Goal: Find specific page/section: Find specific page/section

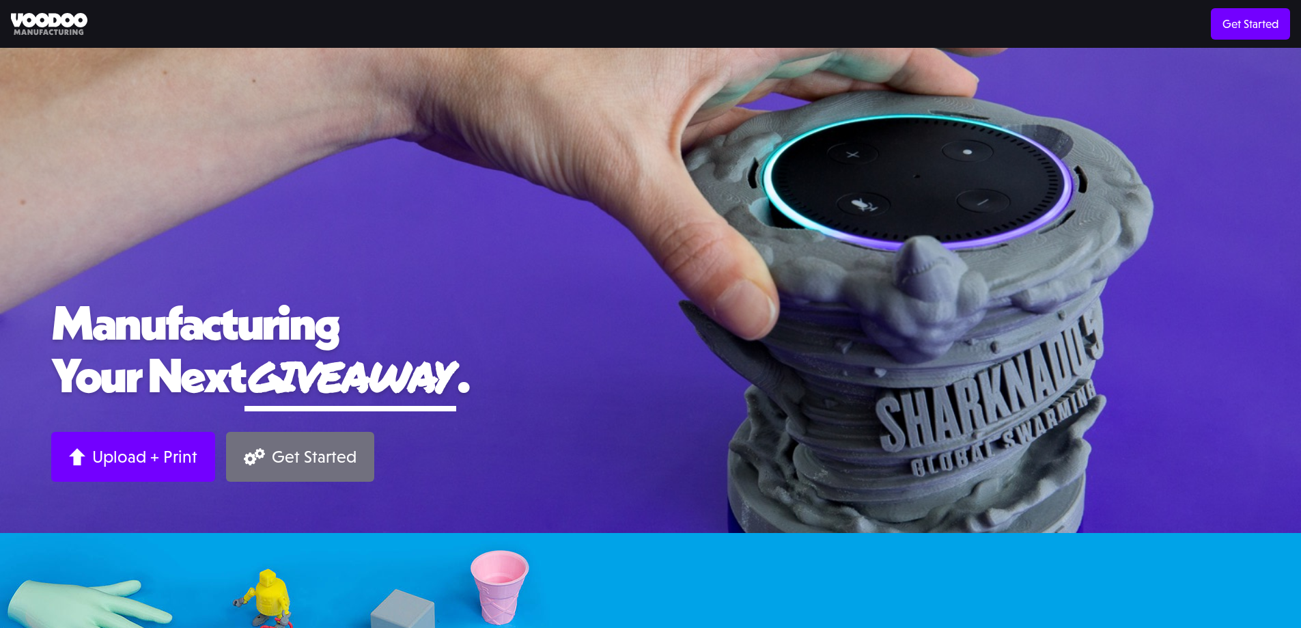
click at [314, 465] on div "Get Started" at bounding box center [314, 456] width 85 height 21
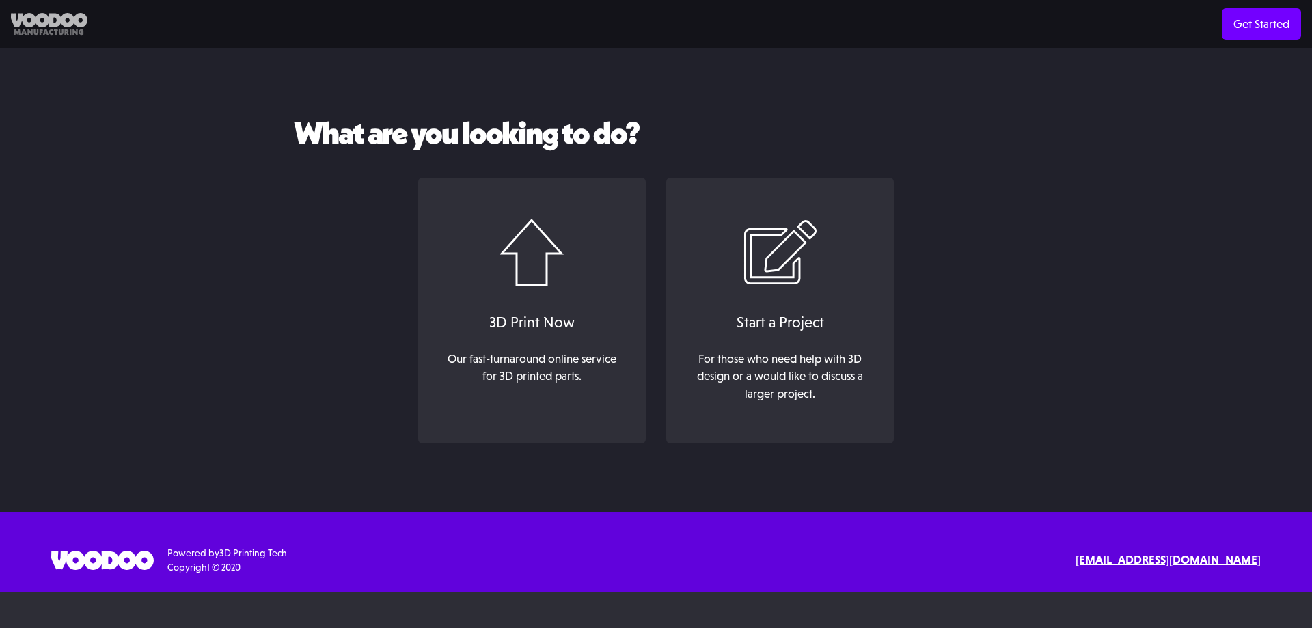
click at [25, 18] on img at bounding box center [49, 24] width 77 height 23
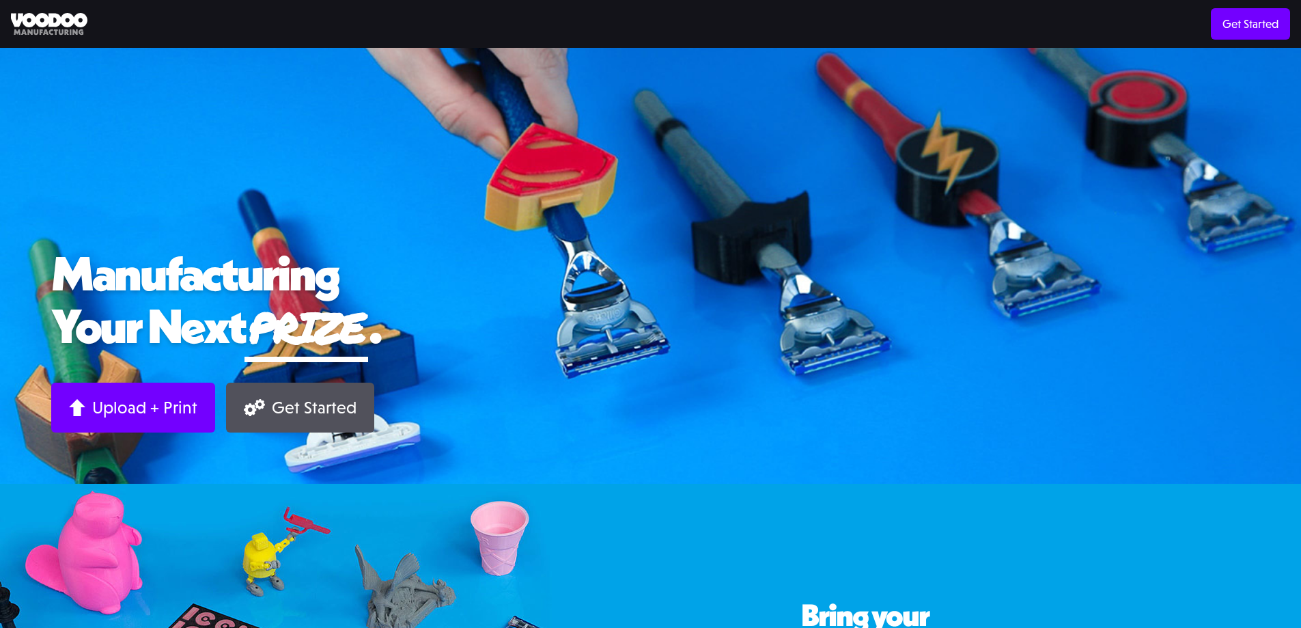
scroll to position [342, 0]
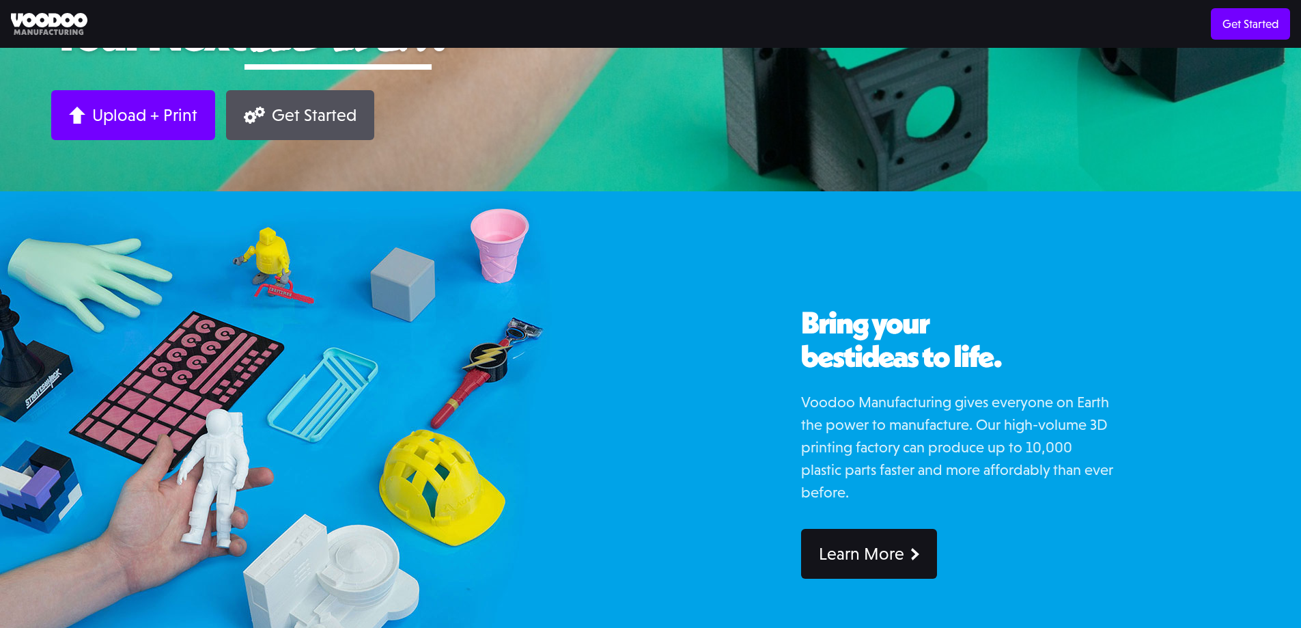
click at [904, 554] on link "Learn More" at bounding box center [869, 554] width 136 height 50
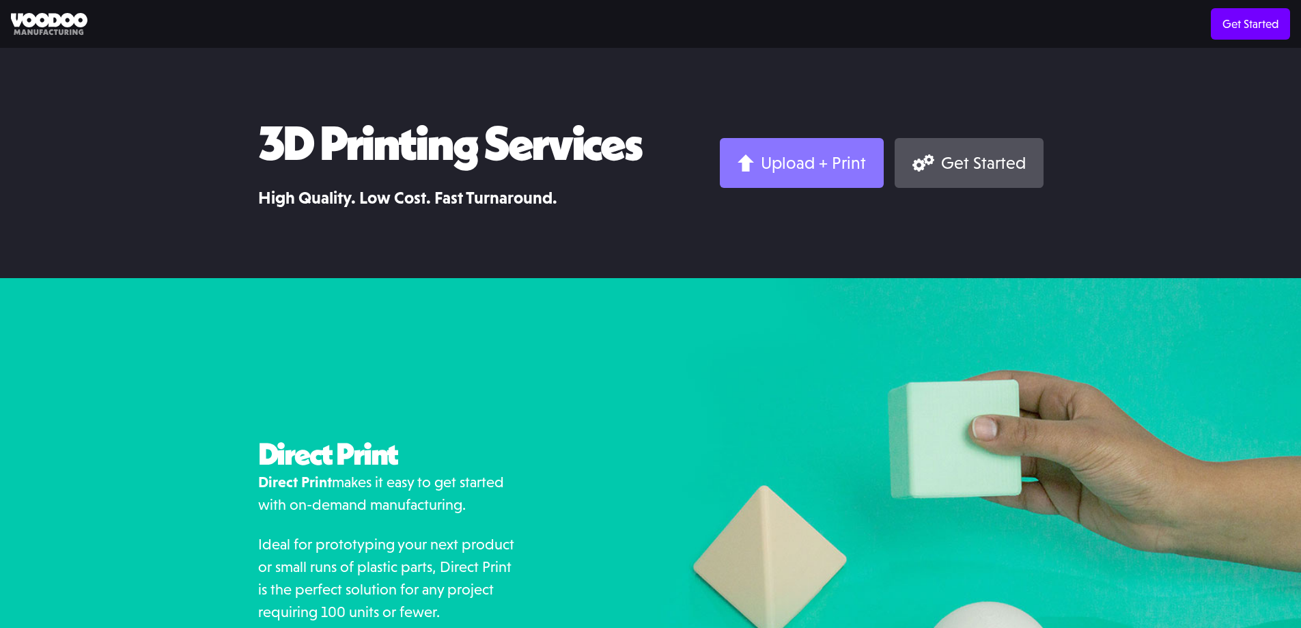
click at [842, 161] on div "Upload + Print" at bounding box center [813, 162] width 105 height 21
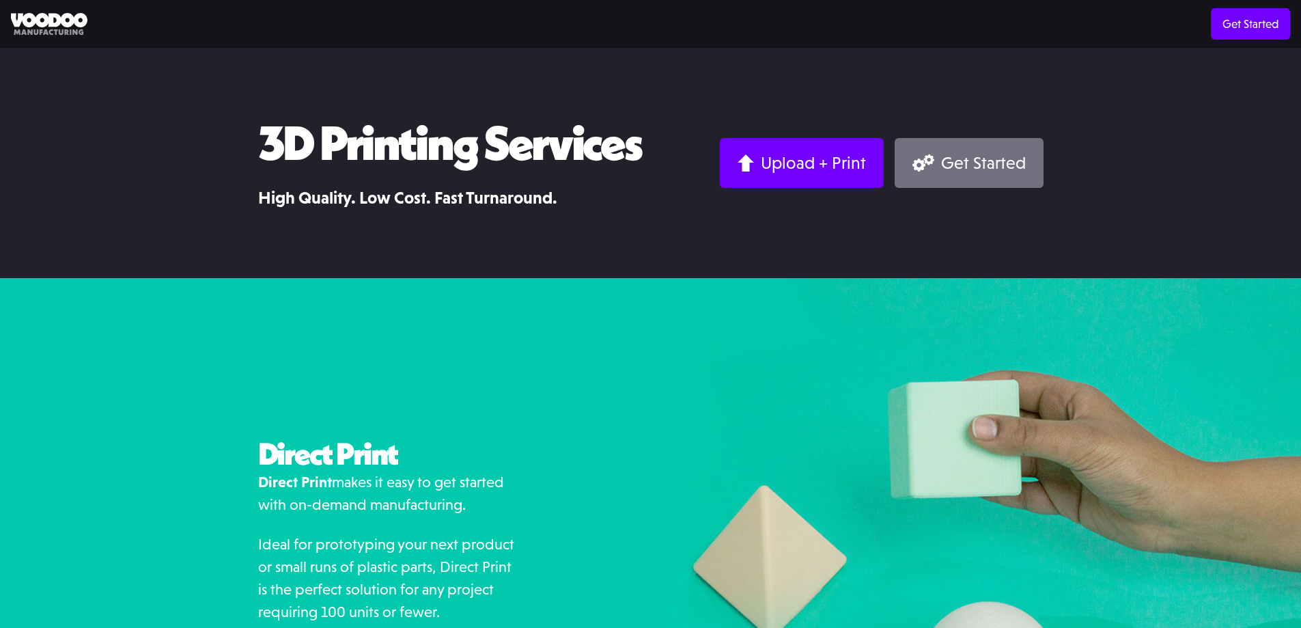
click at [939, 172] on link "Get Started" at bounding box center [969, 163] width 148 height 50
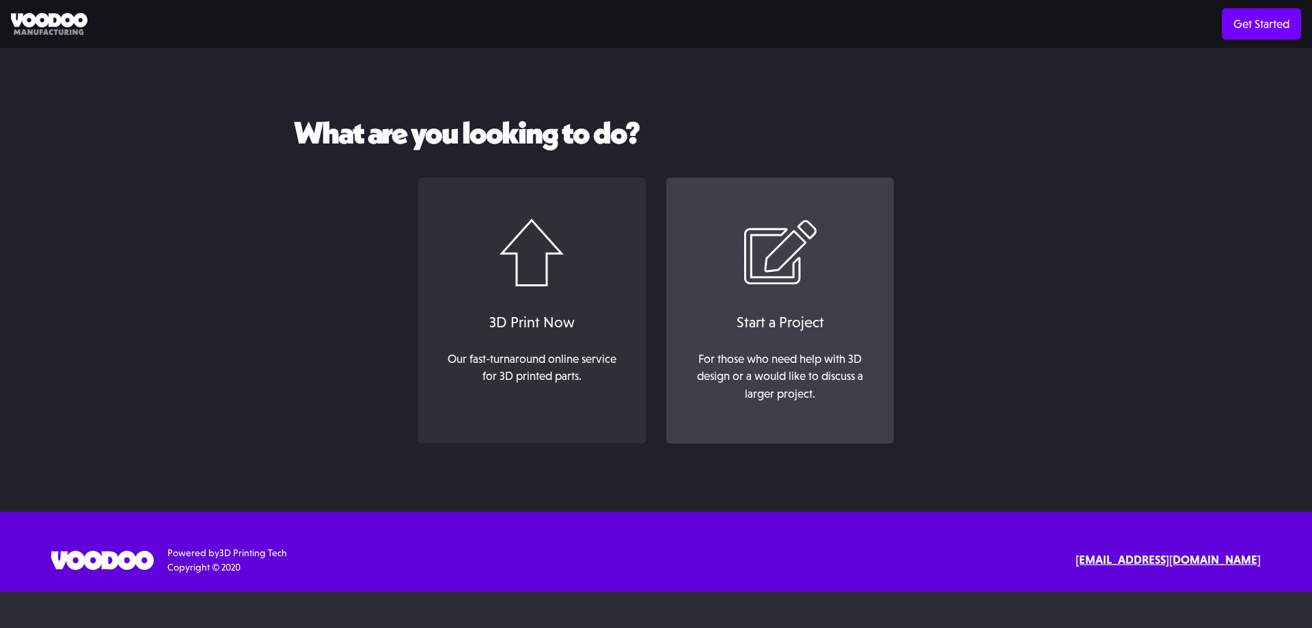
click at [704, 272] on link "Start a Project For those who need help with 3D design or a would like to discu…" at bounding box center [779, 311] width 227 height 266
